Goal: Task Accomplishment & Management: Manage account settings

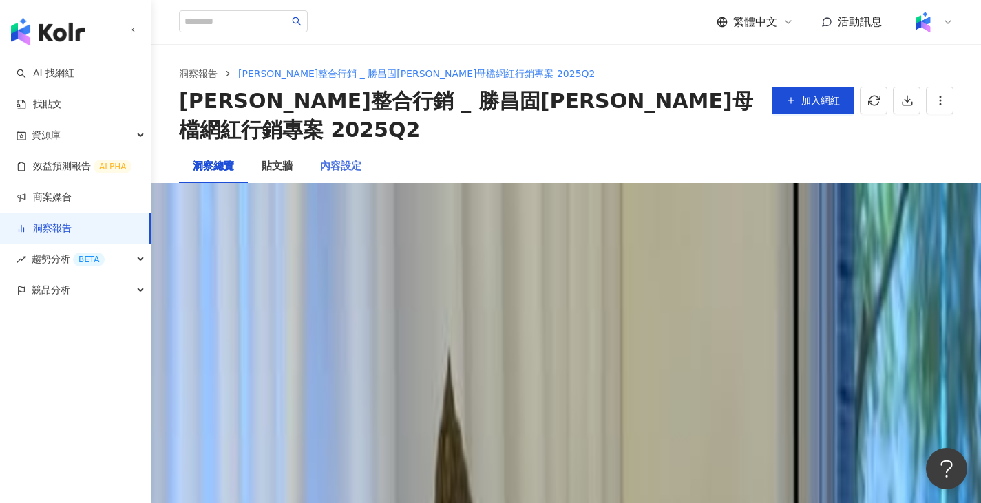
click at [346, 150] on div "內容設定" at bounding box center [340, 166] width 69 height 33
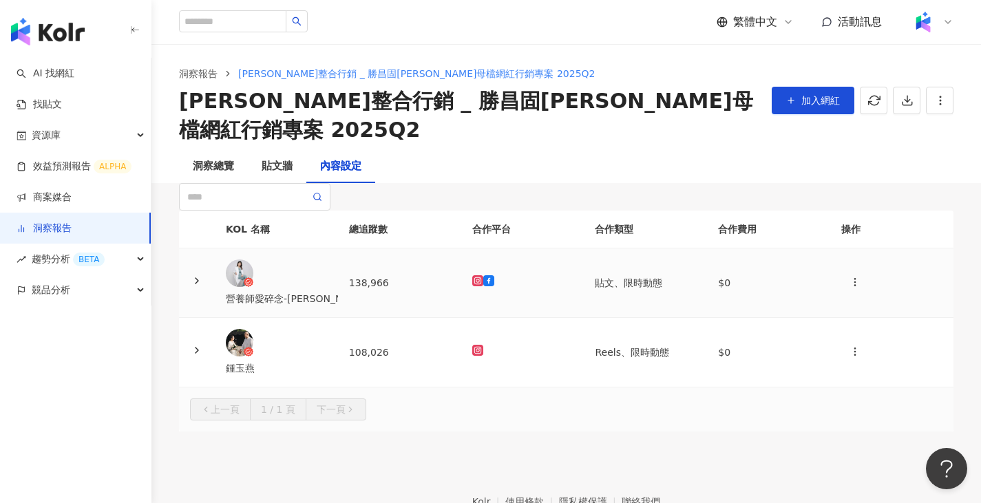
click at [419, 318] on td "138,966" at bounding box center [399, 284] width 123 height 70
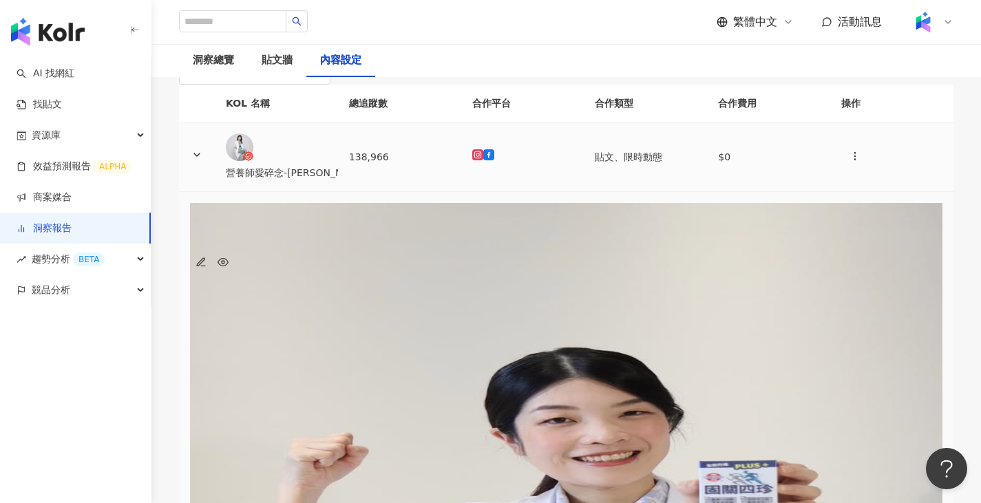
scroll to position [138, 0]
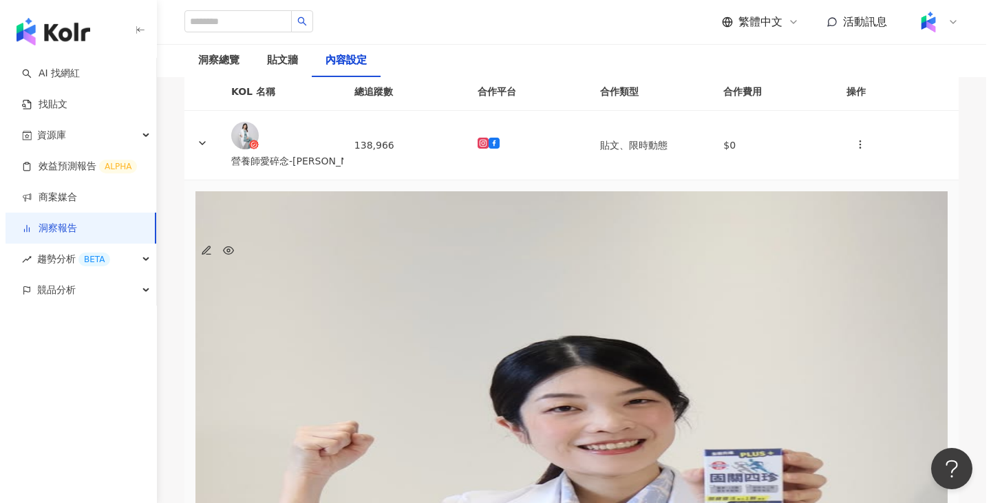
scroll to position [0, 414]
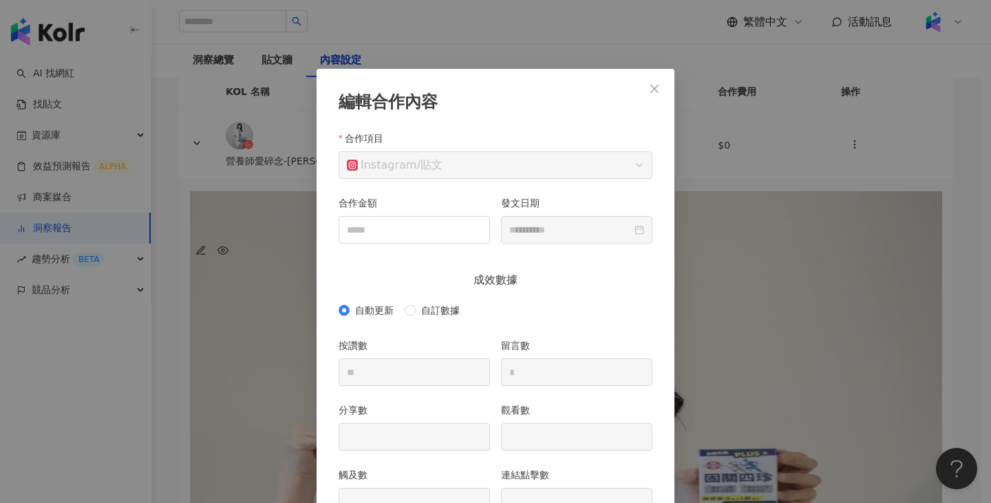
scroll to position [69, 0]
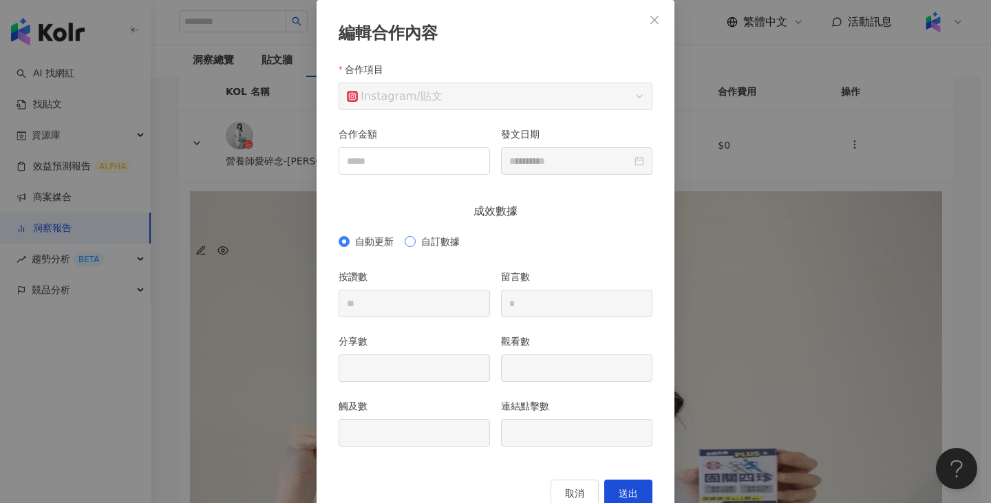
click at [445, 242] on span "自訂數據" at bounding box center [441, 241] width 50 height 15
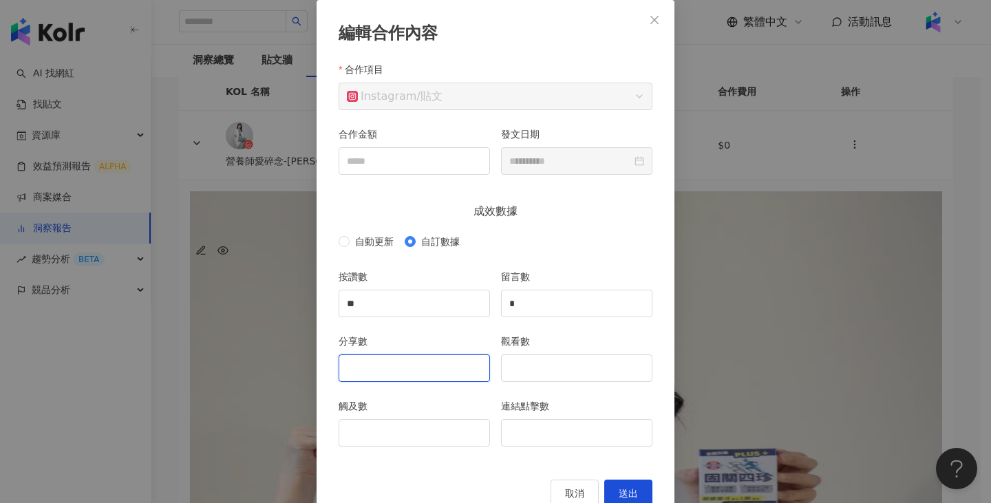
click at [453, 366] on input "分享數" at bounding box center [414, 368] width 150 height 26
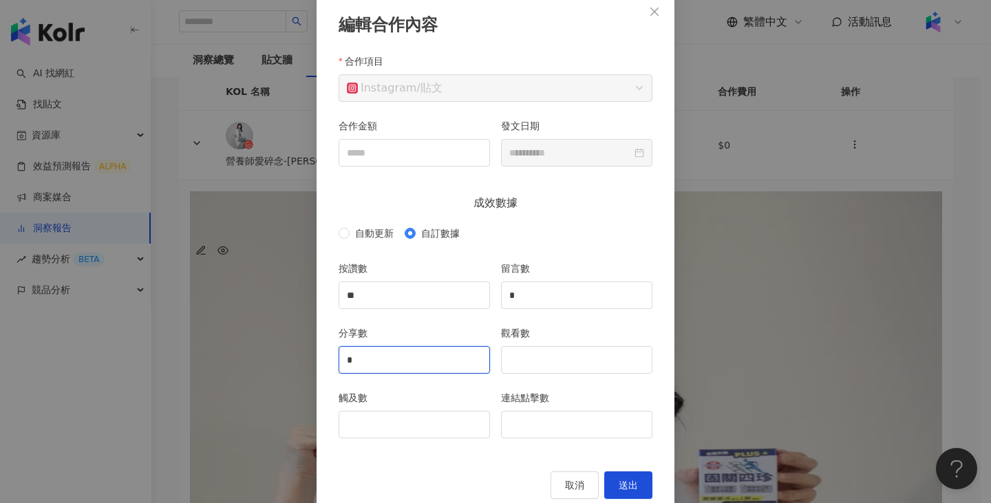
scroll to position [106, 0]
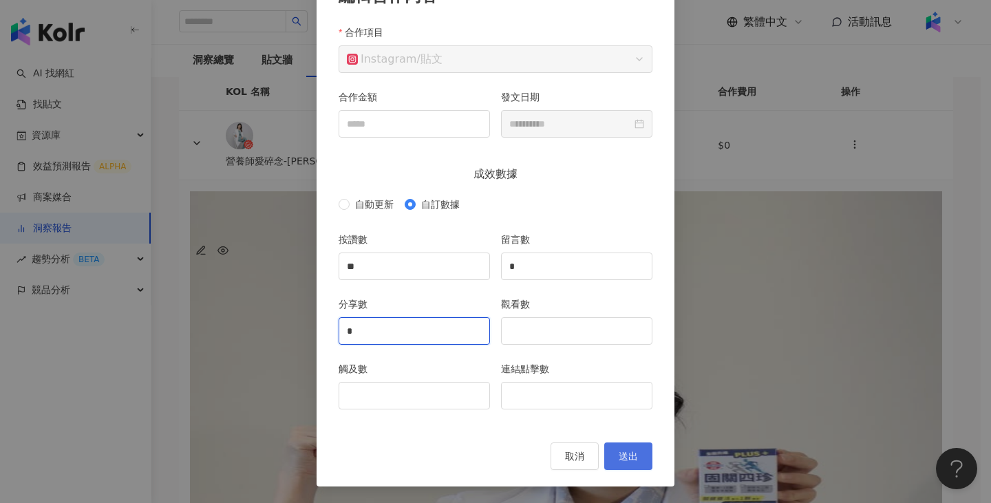
type input "*"
click at [627, 445] on button "送出" at bounding box center [628, 457] width 48 height 28
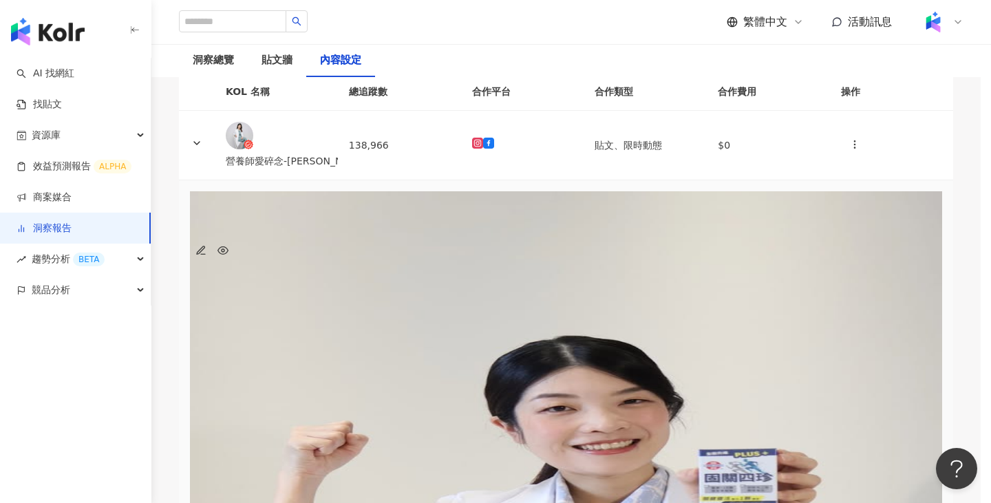
type input "**********"
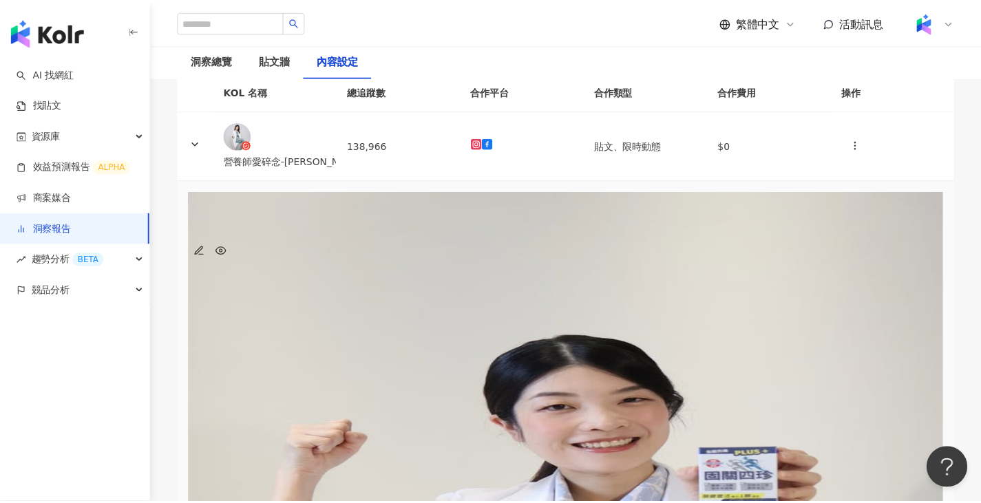
scroll to position [0, 404]
